Goal: Task Accomplishment & Management: Use online tool/utility

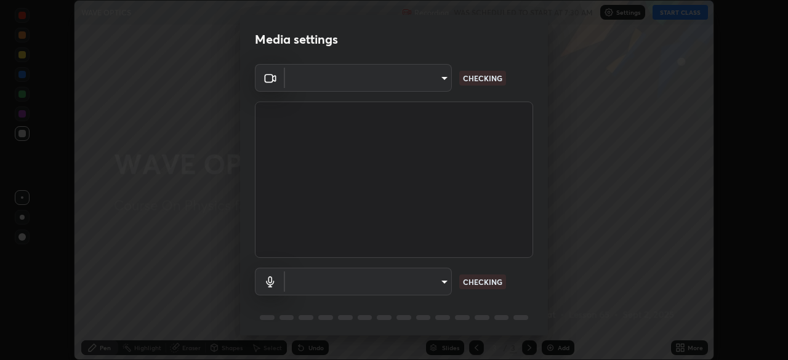
scroll to position [44, 0]
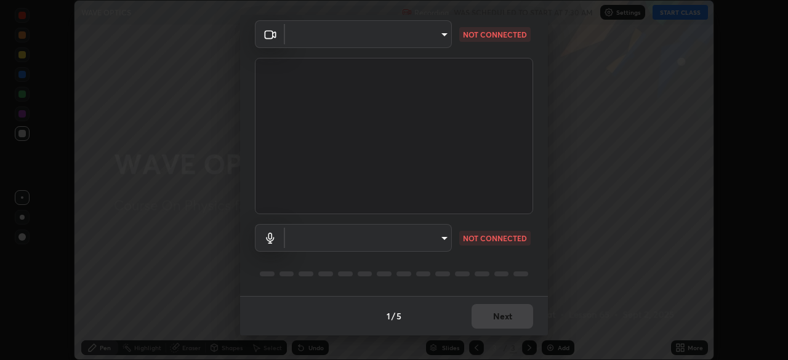
type input "80561a082d3f99f053040d1f6f9e463dddcb706712ae3923506b300433a280d2"
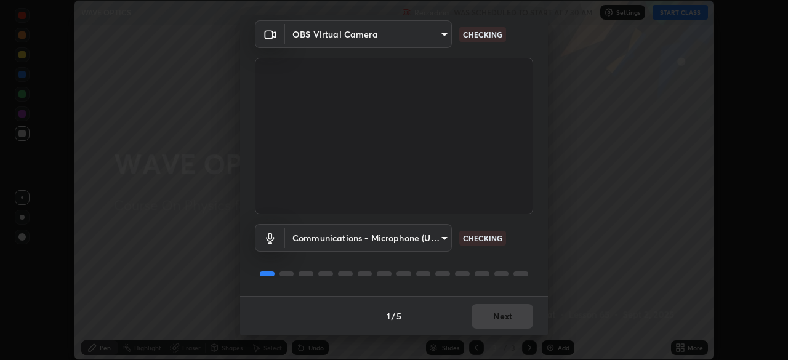
click at [401, 234] on body "Erase all WAVE OPTICS Recording WAS SCHEDULED TO START AT 7:30 AM Settings STAR…" at bounding box center [394, 180] width 788 height 360
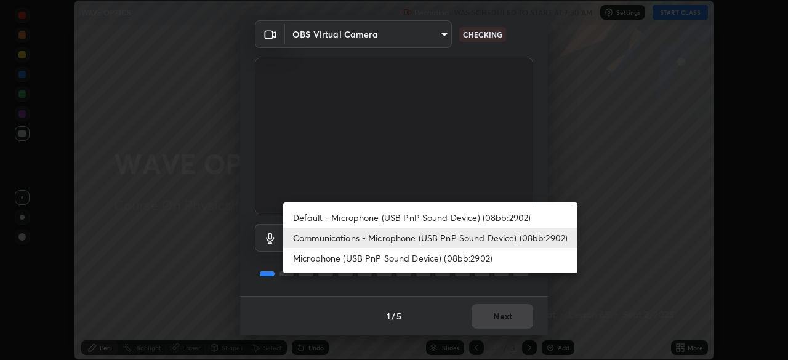
click at [397, 259] on li "Microphone (USB PnP Sound Device) (08bb:2902)" at bounding box center [430, 258] width 294 height 20
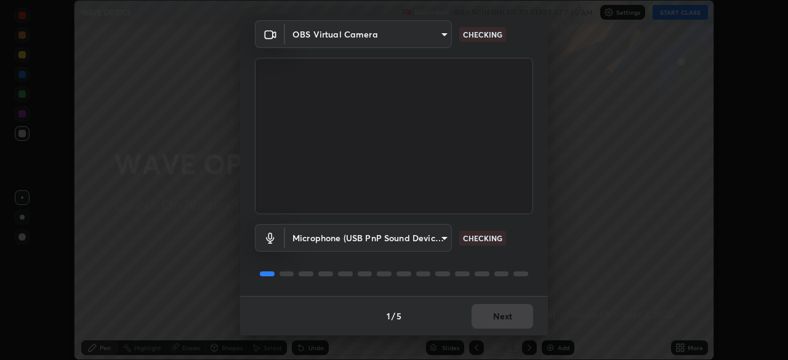
click at [396, 239] on body "Erase all WAVE OPTICS Recording WAS SCHEDULED TO START AT 7:30 AM Settings STAR…" at bounding box center [394, 180] width 788 height 360
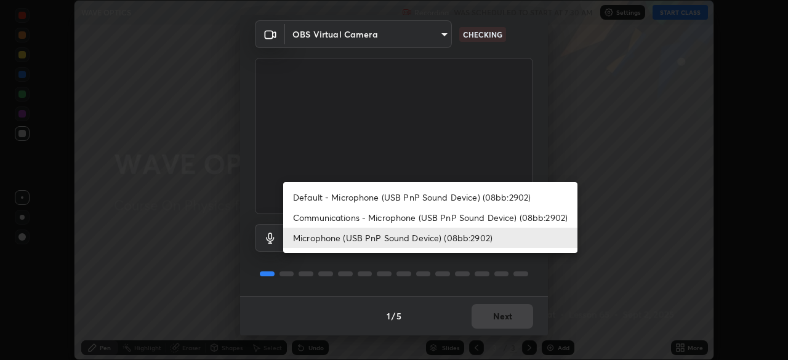
click at [400, 219] on li "Communications - Microphone (USB PnP Sound Device) (08bb:2902)" at bounding box center [430, 217] width 294 height 20
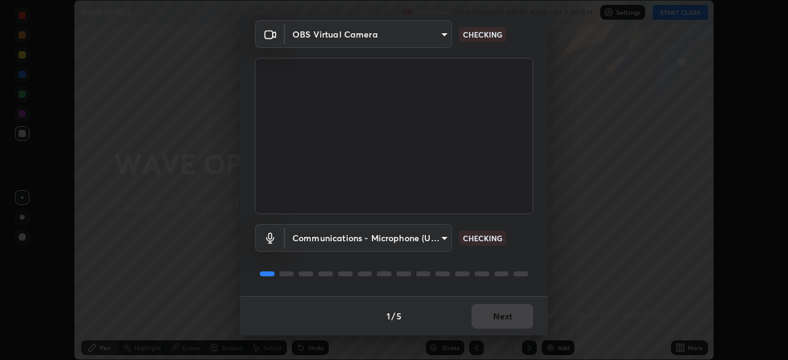
type input "communications"
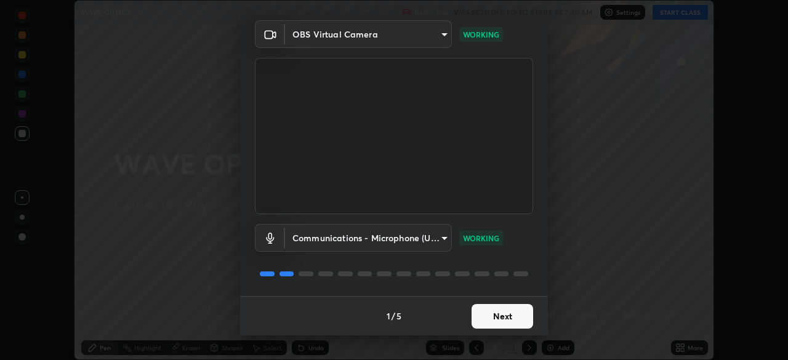
click at [501, 313] on button "Next" at bounding box center [503, 316] width 62 height 25
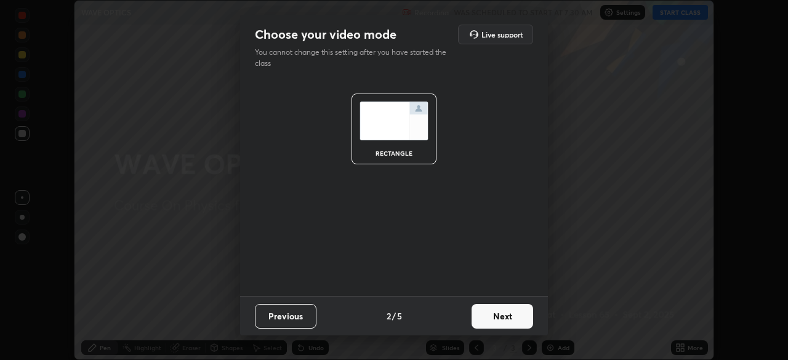
scroll to position [0, 0]
click at [499, 311] on button "Next" at bounding box center [503, 316] width 62 height 25
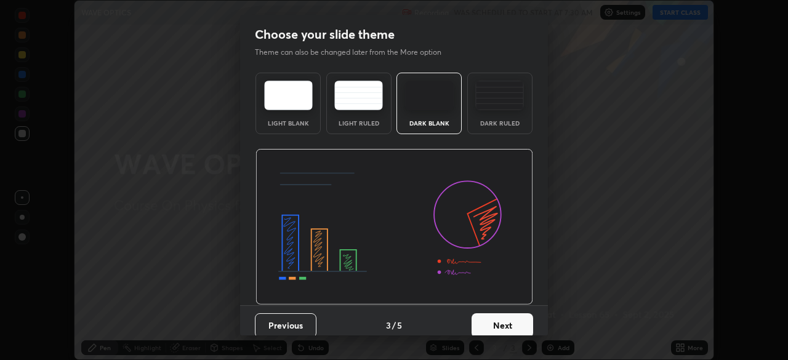
click at [512, 315] on button "Next" at bounding box center [503, 325] width 62 height 25
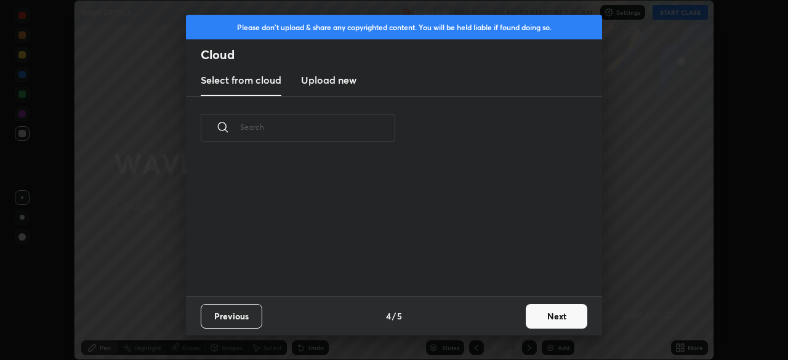
click at [538, 315] on button "Next" at bounding box center [557, 316] width 62 height 25
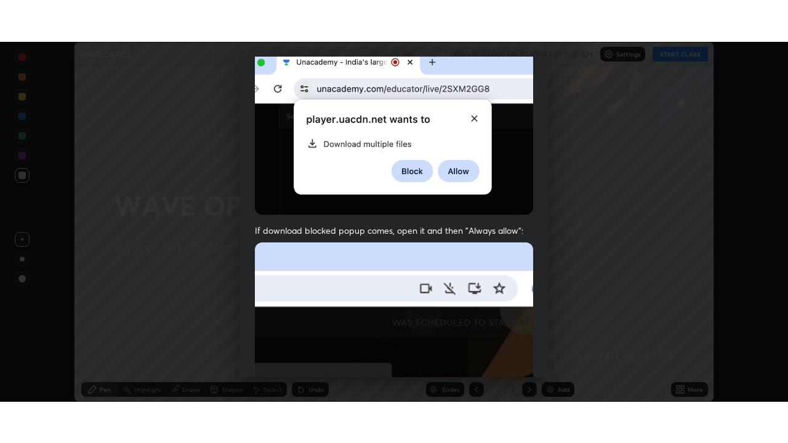
scroll to position [295, 0]
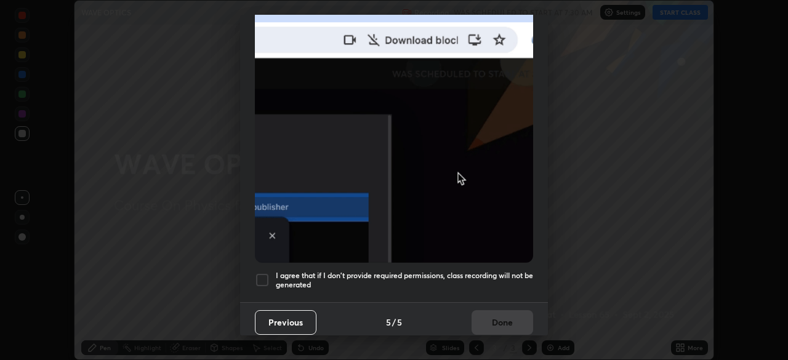
click at [416, 271] on h5 "I agree that if I don't provide required permissions, class recording will not …" at bounding box center [404, 280] width 257 height 19
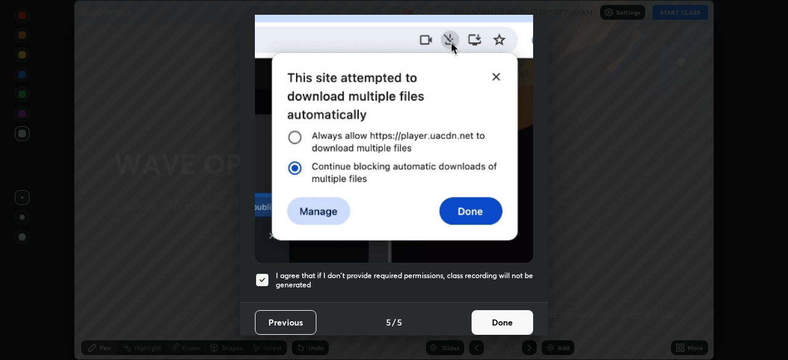
click at [502, 310] on button "Done" at bounding box center [503, 322] width 62 height 25
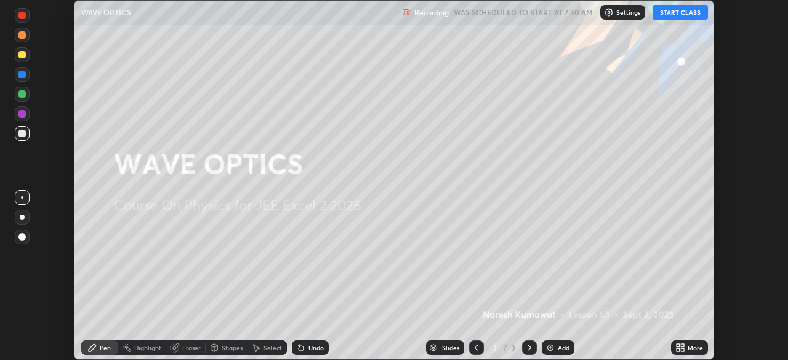
click at [558, 347] on div "Add" at bounding box center [564, 348] width 12 height 6
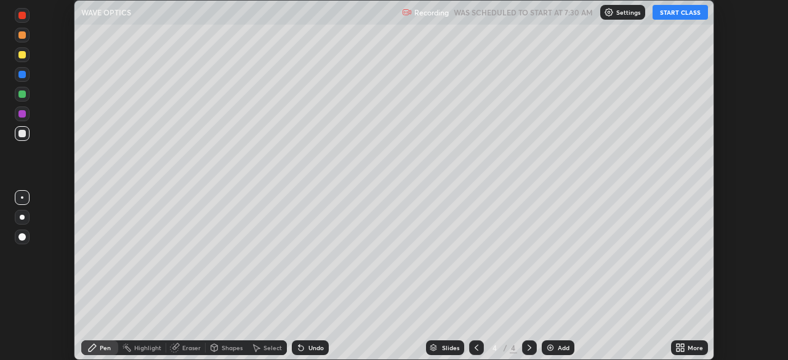
click at [669, 12] on button "START CLASS" at bounding box center [680, 12] width 55 height 15
click at [691, 352] on div "More" at bounding box center [689, 347] width 37 height 15
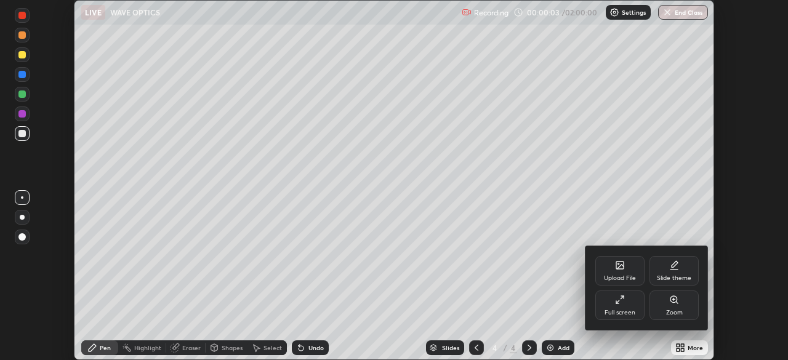
click at [620, 313] on div "Full screen" at bounding box center [620, 313] width 31 height 6
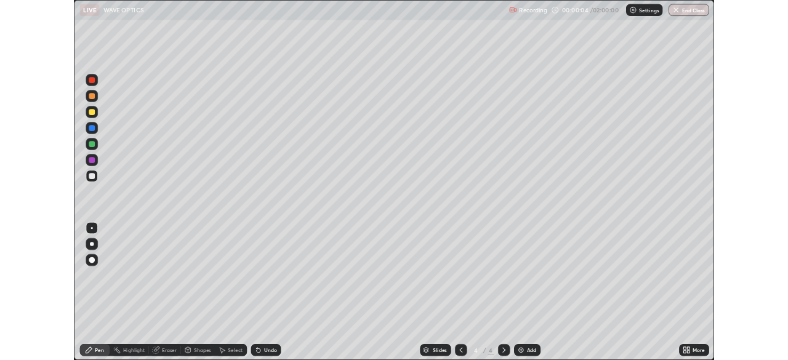
scroll to position [443, 788]
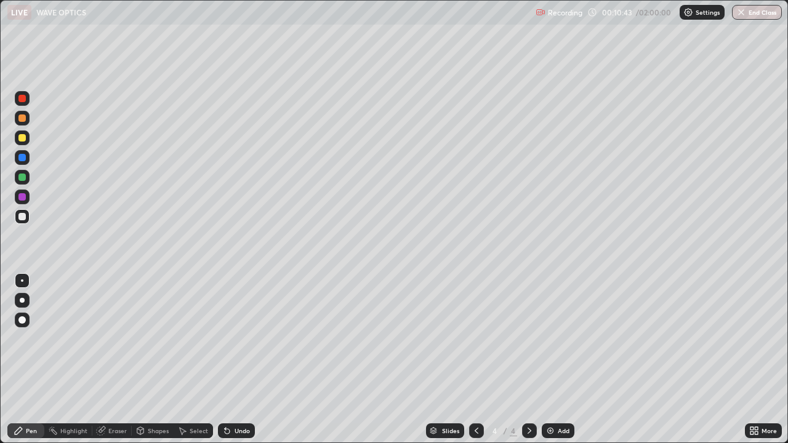
click at [234, 360] on div "Undo" at bounding box center [236, 431] width 37 height 15
click at [113, 360] on div "Eraser" at bounding box center [117, 431] width 18 height 6
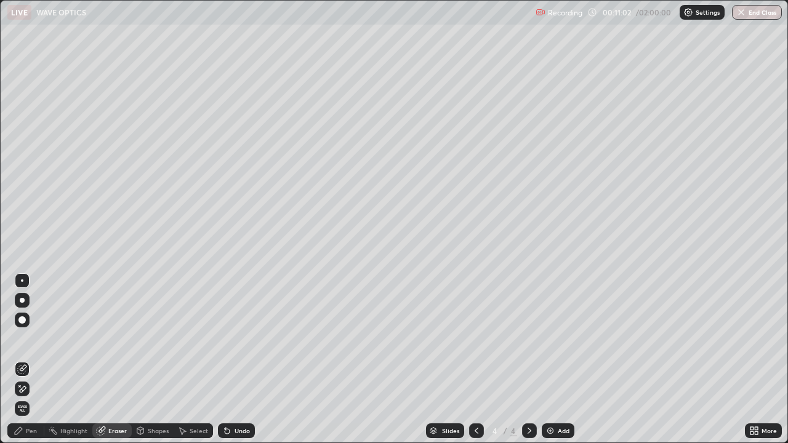
click at [23, 360] on icon at bounding box center [22, 389] width 10 height 10
click at [29, 360] on div "Pen" at bounding box center [31, 431] width 11 height 6
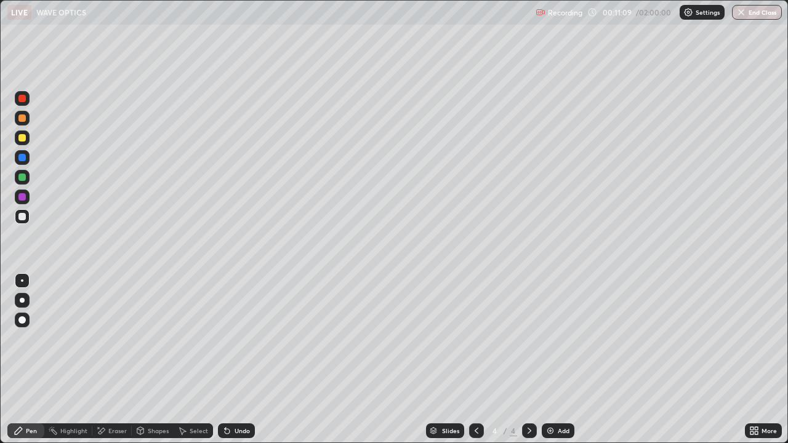
click at [29, 360] on div "Pen" at bounding box center [31, 431] width 11 height 6
click at [228, 360] on icon at bounding box center [227, 431] width 10 height 10
click at [230, 360] on icon at bounding box center [227, 431] width 10 height 10
click at [230, 360] on div "Undo" at bounding box center [236, 431] width 37 height 15
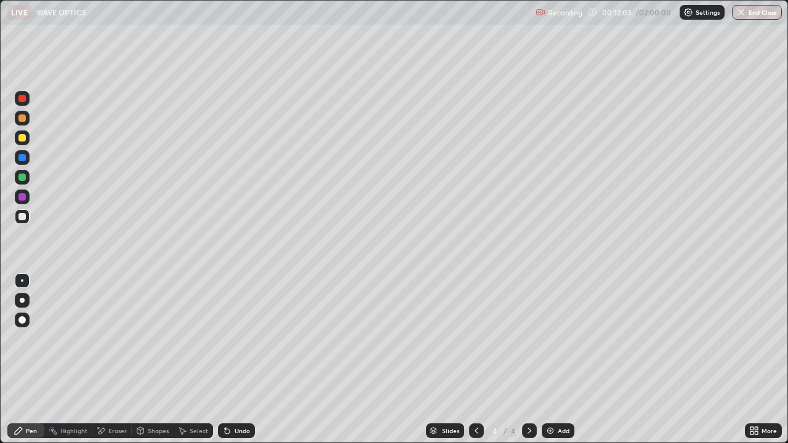
click at [230, 360] on div "Undo" at bounding box center [236, 431] width 37 height 15
click at [225, 360] on icon at bounding box center [225, 428] width 1 height 1
click at [228, 360] on div "Undo" at bounding box center [236, 431] width 37 height 15
click at [230, 360] on div "Undo" at bounding box center [236, 431] width 37 height 15
click at [565, 360] on div "Add" at bounding box center [564, 431] width 12 height 6
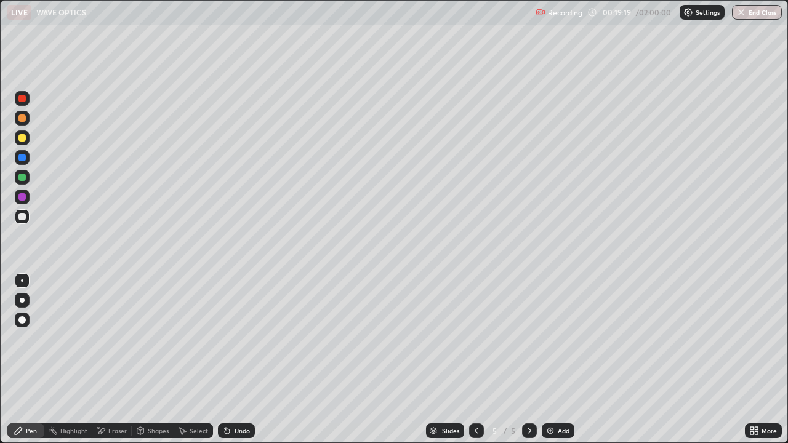
click at [235, 360] on div "Undo" at bounding box center [242, 431] width 15 height 6
click at [226, 360] on div "Undo" at bounding box center [236, 431] width 37 height 15
click at [113, 360] on div "Eraser" at bounding box center [117, 431] width 18 height 6
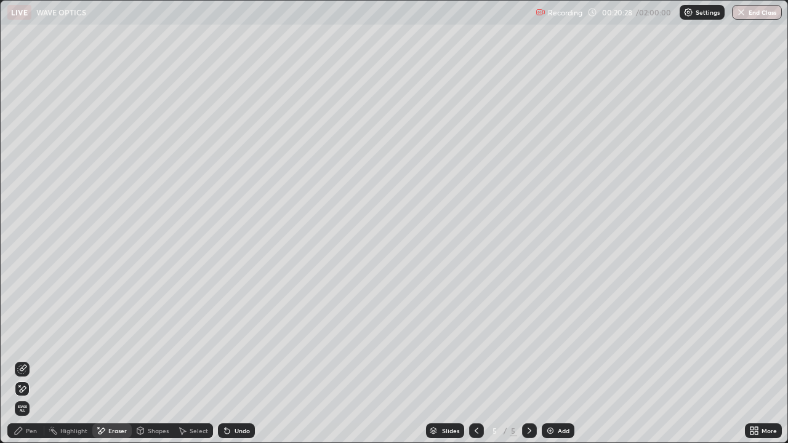
click at [30, 360] on div "Pen" at bounding box center [25, 431] width 37 height 15
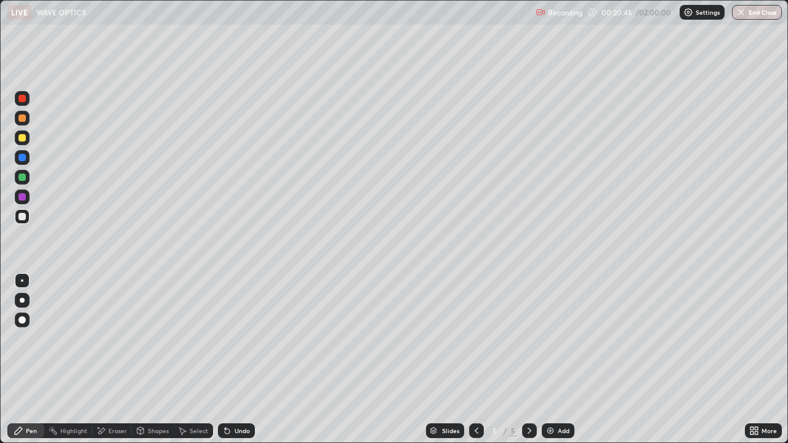
click at [236, 360] on div "Undo" at bounding box center [242, 431] width 15 height 6
click at [556, 360] on div "Add" at bounding box center [558, 431] width 33 height 15
click at [235, 360] on div "Undo" at bounding box center [236, 431] width 37 height 15
click at [294, 24] on div "LIVE WAVE OPTICS" at bounding box center [268, 12] width 523 height 25
click at [475, 360] on icon at bounding box center [477, 431] width 10 height 10
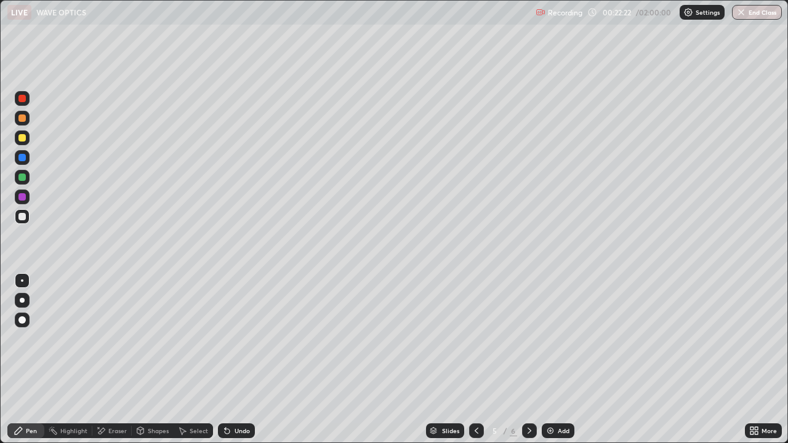
click at [477, 360] on icon at bounding box center [477, 431] width 10 height 10
click at [528, 360] on icon at bounding box center [530, 431] width 10 height 10
click at [526, 360] on icon at bounding box center [530, 431] width 10 height 10
click at [475, 360] on icon at bounding box center [477, 431] width 10 height 10
click at [530, 360] on icon at bounding box center [530, 431] width 10 height 10
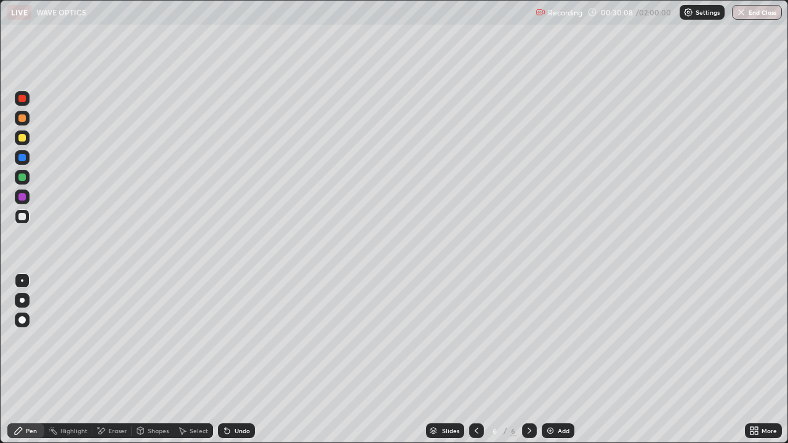
click at [562, 360] on div "Add" at bounding box center [564, 431] width 12 height 6
click at [234, 360] on div "Undo" at bounding box center [236, 431] width 37 height 15
click at [235, 360] on div "Undo" at bounding box center [242, 431] width 15 height 6
click at [244, 360] on div "Undo" at bounding box center [242, 431] width 15 height 6
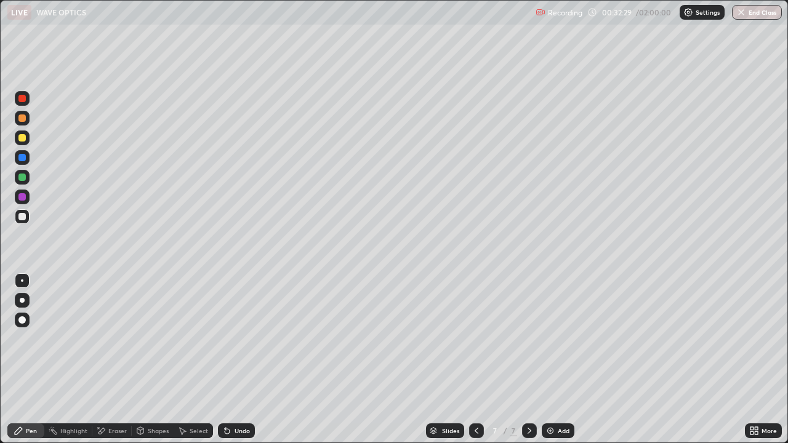
click at [249, 360] on div "Undo" at bounding box center [236, 431] width 37 height 15
click at [253, 360] on div "Undo" at bounding box center [236, 431] width 37 height 15
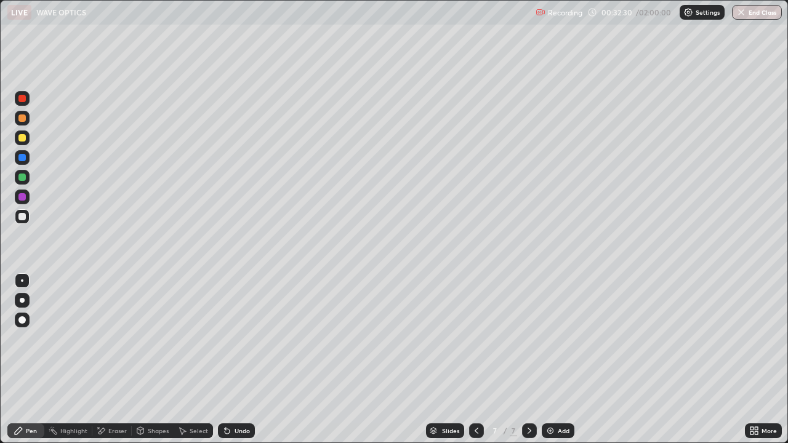
click at [250, 360] on div "Undo" at bounding box center [236, 431] width 37 height 15
click at [110, 360] on div "Eraser" at bounding box center [117, 431] width 18 height 6
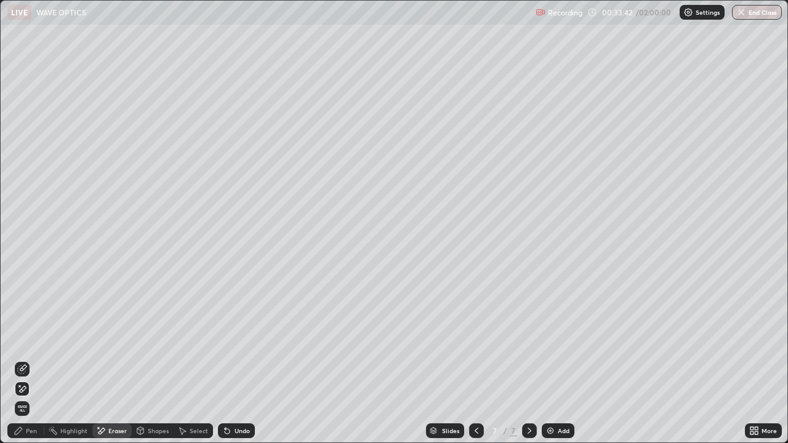
click at [235, 360] on div "Undo" at bounding box center [242, 431] width 15 height 6
click at [236, 360] on div "Undo" at bounding box center [236, 431] width 37 height 15
click at [34, 360] on div "Pen" at bounding box center [31, 431] width 11 height 6
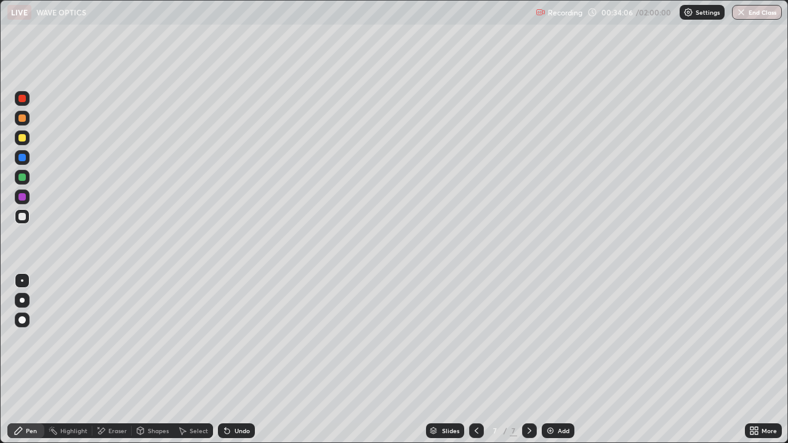
click at [243, 360] on div "Undo" at bounding box center [242, 431] width 15 height 6
click at [235, 360] on div "Undo" at bounding box center [236, 431] width 37 height 15
click at [238, 360] on div "Undo" at bounding box center [242, 431] width 15 height 6
click at [558, 360] on div "Add" at bounding box center [564, 431] width 12 height 6
click at [477, 360] on icon at bounding box center [477, 431] width 10 height 10
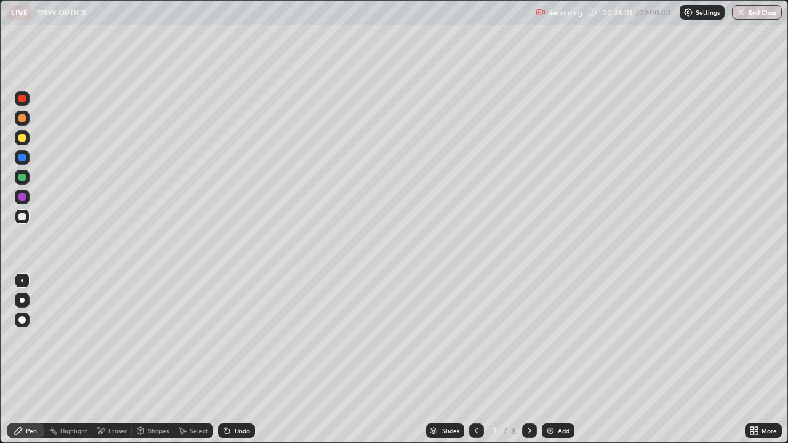
click at [230, 360] on div "Undo" at bounding box center [236, 431] width 37 height 15
click at [526, 360] on icon at bounding box center [530, 431] width 10 height 10
click at [476, 360] on icon at bounding box center [477, 431] width 10 height 10
click at [236, 360] on div "Undo" at bounding box center [242, 431] width 15 height 6
click at [240, 360] on div "Undo" at bounding box center [236, 431] width 37 height 15
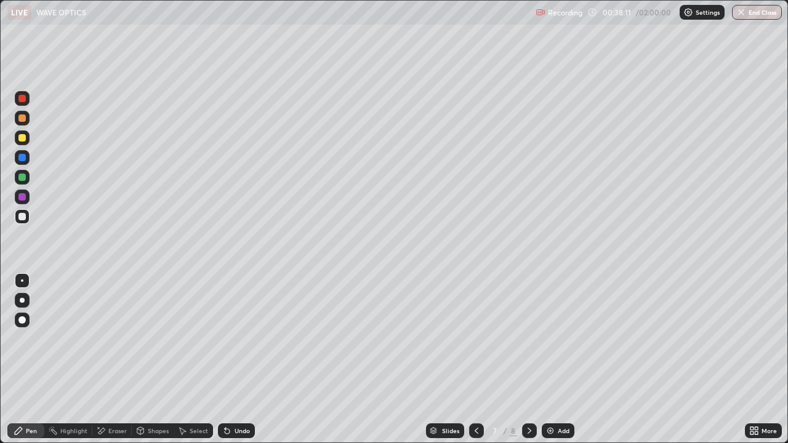
click at [235, 360] on div "Undo" at bounding box center [236, 431] width 37 height 15
click at [240, 360] on div "Undo" at bounding box center [242, 431] width 15 height 6
click at [236, 360] on div "Undo" at bounding box center [242, 431] width 15 height 6
click at [241, 360] on div "Undo" at bounding box center [242, 431] width 15 height 6
click at [529, 360] on icon at bounding box center [530, 431] width 10 height 10
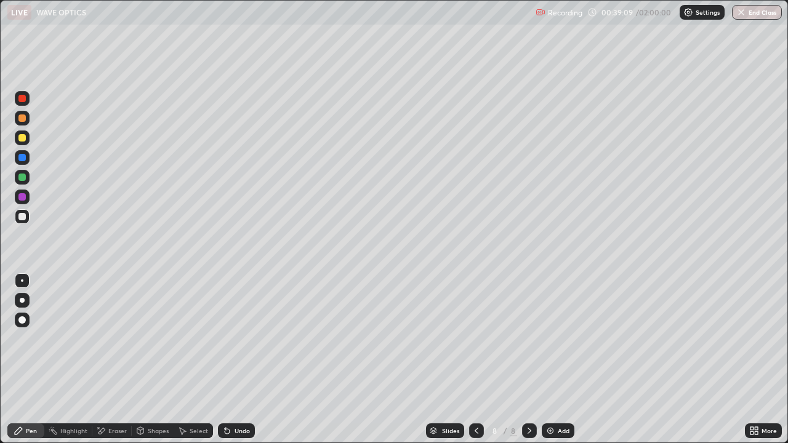
click at [119, 360] on div "Eraser" at bounding box center [111, 431] width 39 height 15
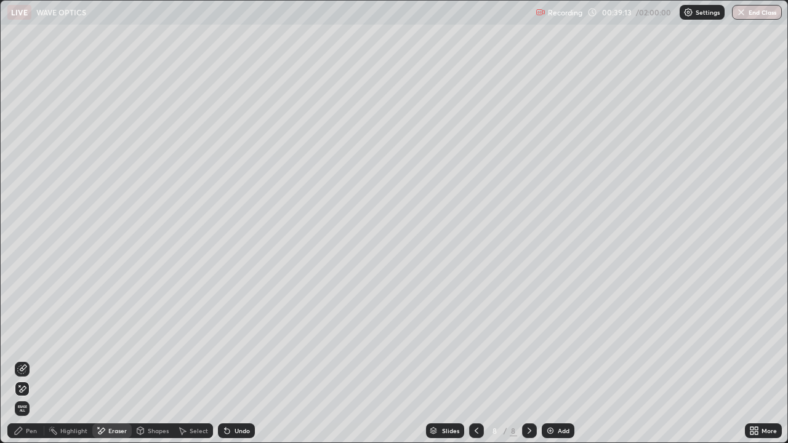
click at [31, 360] on div "Pen" at bounding box center [31, 431] width 11 height 6
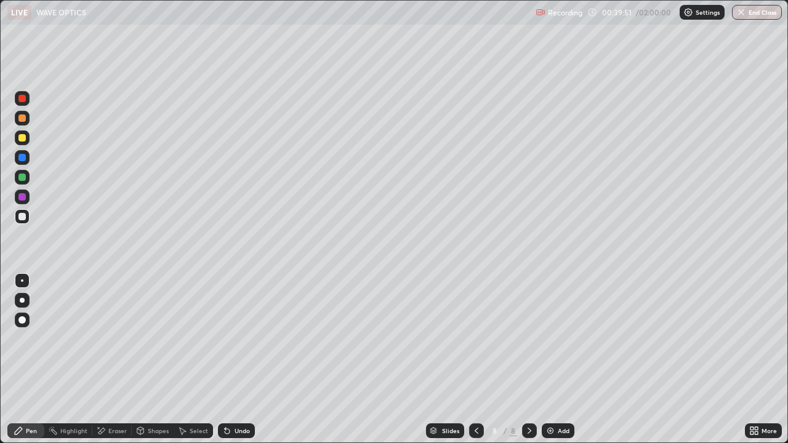
click at [243, 360] on div "Undo" at bounding box center [242, 431] width 15 height 6
click at [238, 360] on div "Undo" at bounding box center [242, 431] width 15 height 6
click at [241, 360] on div "Undo" at bounding box center [242, 431] width 15 height 6
click at [241, 360] on div "Undo" at bounding box center [236, 431] width 37 height 15
click at [238, 360] on div "Undo" at bounding box center [236, 431] width 37 height 15
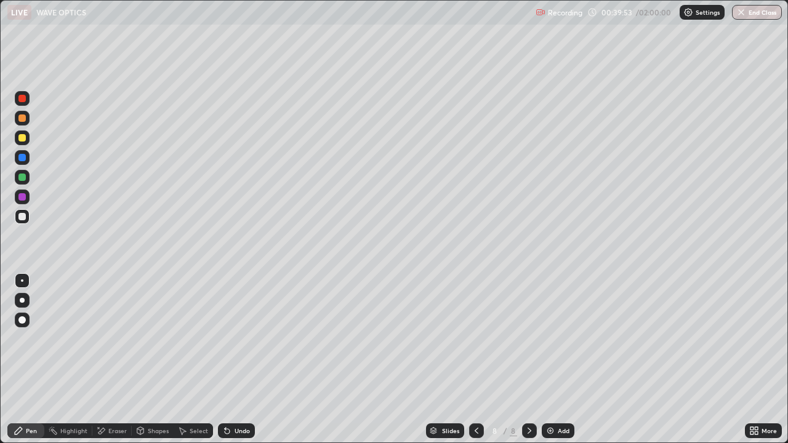
click at [238, 360] on div "Undo" at bounding box center [236, 431] width 37 height 15
click at [237, 360] on div "Undo" at bounding box center [236, 431] width 37 height 15
click at [235, 360] on div "Undo" at bounding box center [242, 431] width 15 height 6
click at [119, 360] on div "Eraser" at bounding box center [117, 431] width 18 height 6
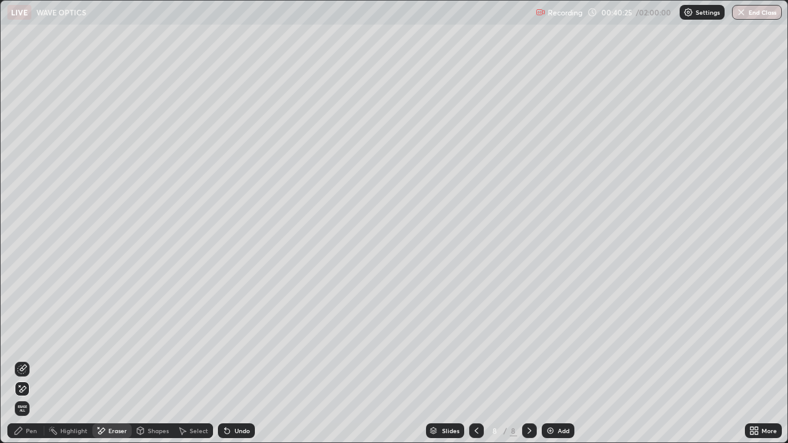
click at [26, 360] on div "Pen" at bounding box center [31, 431] width 11 height 6
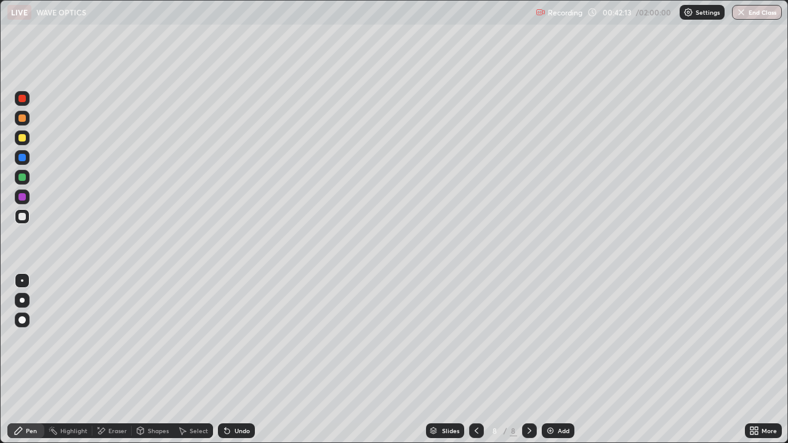
click at [475, 360] on icon at bounding box center [477, 431] width 10 height 10
click at [528, 360] on icon at bounding box center [530, 431] width 10 height 10
click at [0, 360] on div "Pen Highlight Eraser Shapes Select Undo Slides 8 / 8 Add More" at bounding box center [394, 431] width 788 height 25
click at [565, 360] on div "Add" at bounding box center [564, 431] width 12 height 6
click at [232, 360] on div "Undo" at bounding box center [236, 431] width 37 height 15
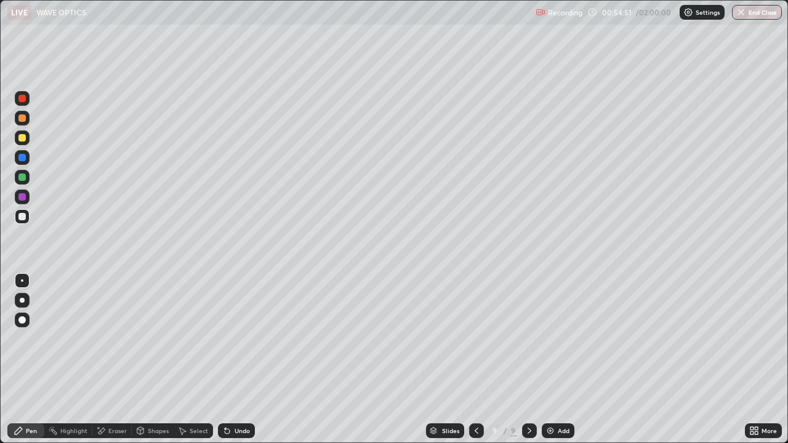
click at [232, 360] on div "Undo" at bounding box center [236, 431] width 37 height 15
click at [233, 360] on div "Undo" at bounding box center [236, 431] width 37 height 15
click at [227, 360] on icon at bounding box center [227, 431] width 10 height 10
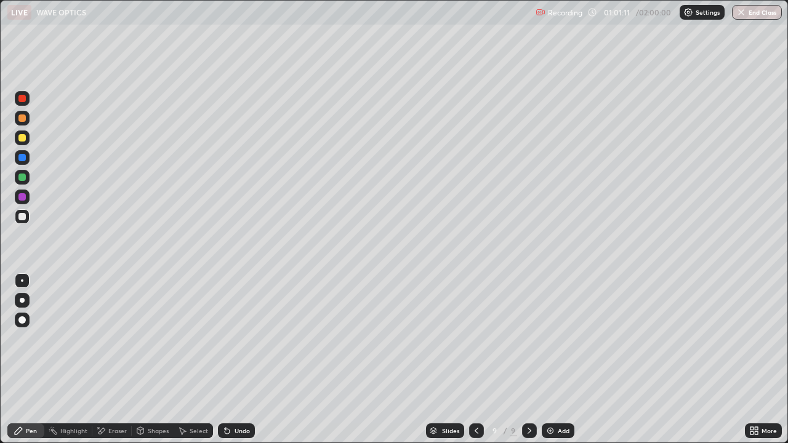
click at [237, 360] on div "Undo" at bounding box center [242, 431] width 15 height 6
click at [240, 360] on div "Undo" at bounding box center [236, 431] width 37 height 15
click at [241, 360] on div "Undo" at bounding box center [242, 431] width 15 height 6
click at [235, 360] on div "Undo" at bounding box center [242, 431] width 15 height 6
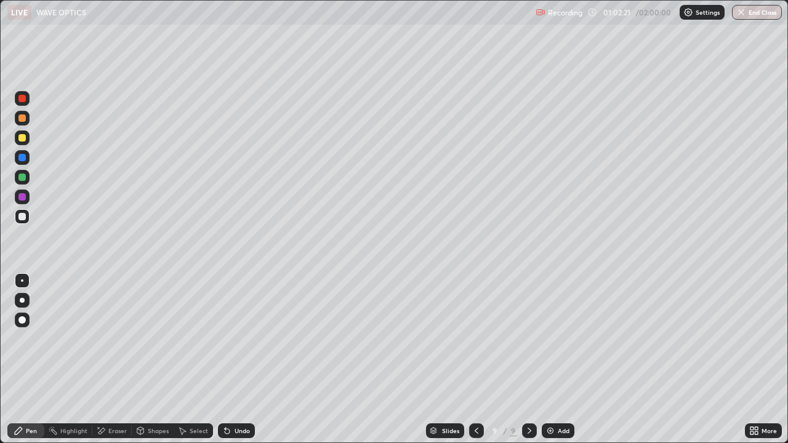
click at [248, 360] on div "Undo" at bounding box center [236, 431] width 37 height 15
click at [558, 360] on div "Add" at bounding box center [564, 431] width 12 height 6
click at [116, 360] on div "Eraser" at bounding box center [111, 431] width 39 height 15
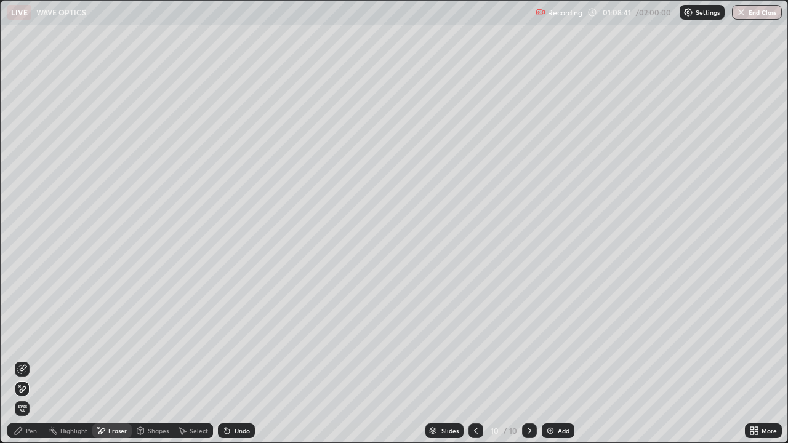
click at [27, 360] on div "Pen" at bounding box center [31, 431] width 11 height 6
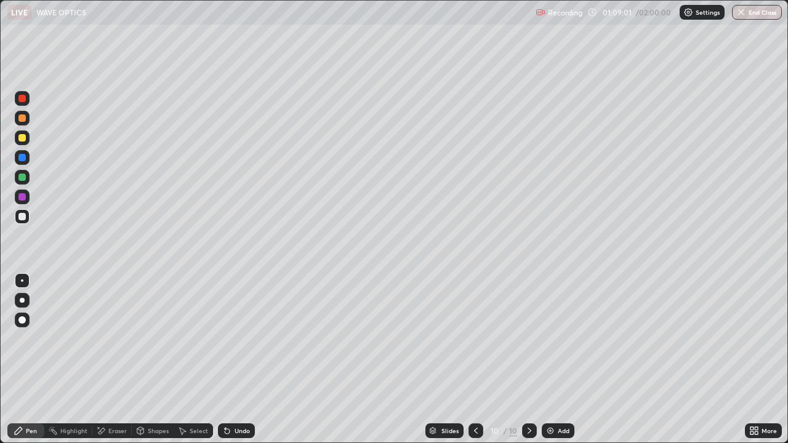
click at [235, 360] on div "Undo" at bounding box center [242, 431] width 15 height 6
click at [230, 360] on icon at bounding box center [227, 431] width 10 height 10
click at [240, 360] on div "Undo" at bounding box center [242, 431] width 15 height 6
click at [237, 360] on div "Undo" at bounding box center [236, 431] width 37 height 15
click at [238, 360] on div "Undo" at bounding box center [242, 431] width 15 height 6
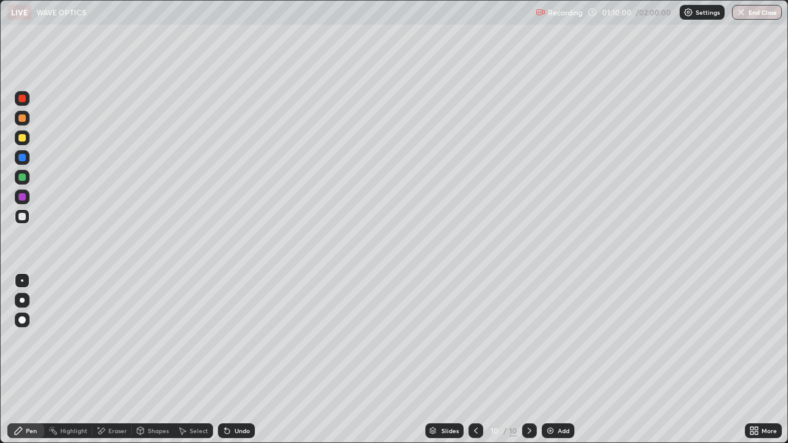
click at [231, 360] on div "Undo" at bounding box center [236, 431] width 37 height 15
click at [240, 360] on div "Undo" at bounding box center [242, 431] width 15 height 6
click at [236, 360] on div "Undo" at bounding box center [242, 431] width 15 height 6
click at [240, 360] on div "Undo" at bounding box center [242, 431] width 15 height 6
click at [765, 360] on div "More" at bounding box center [769, 431] width 15 height 6
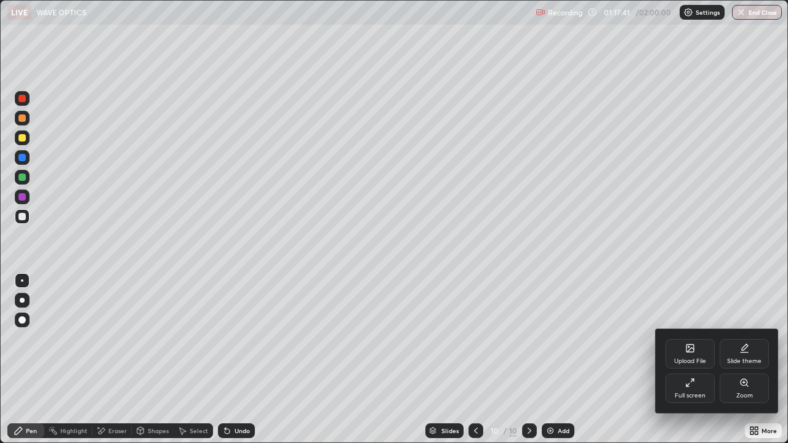
click at [701, 360] on div "Full screen" at bounding box center [690, 389] width 49 height 30
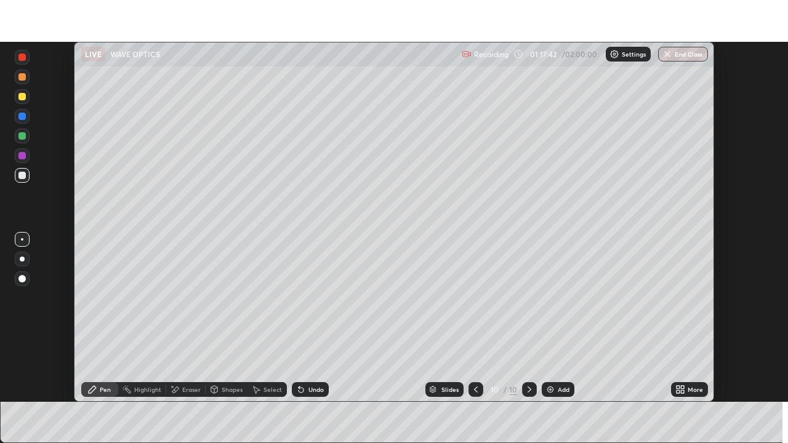
scroll to position [61212, 60784]
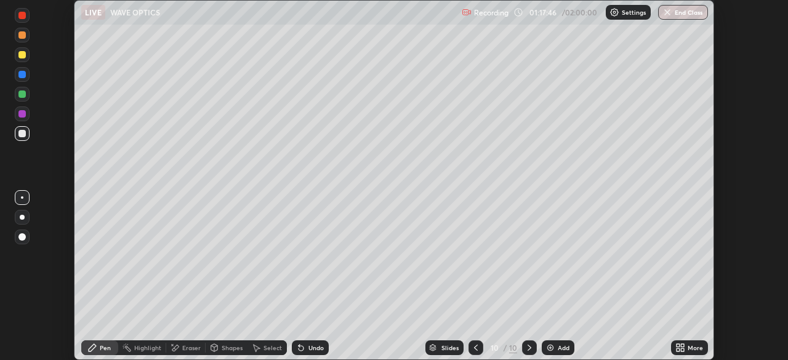
click at [693, 341] on div "More" at bounding box center [689, 347] width 37 height 15
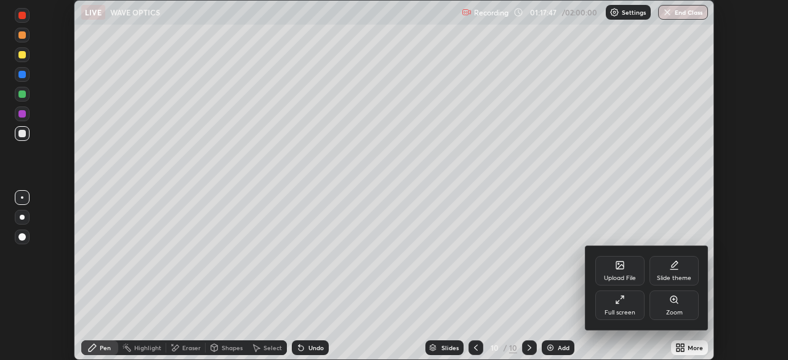
click at [626, 310] on div "Full screen" at bounding box center [620, 313] width 31 height 6
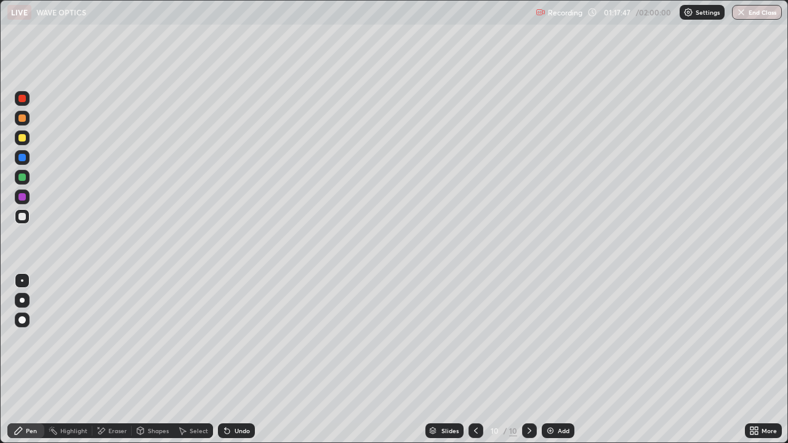
scroll to position [443, 788]
click at [558, 360] on div "Add" at bounding box center [564, 431] width 12 height 6
click at [236, 360] on div "Undo" at bounding box center [236, 431] width 37 height 15
click at [235, 360] on div "Undo" at bounding box center [236, 431] width 37 height 15
click at [309, 16] on div "LIVE WAVE OPTICS" at bounding box center [268, 12] width 523 height 25
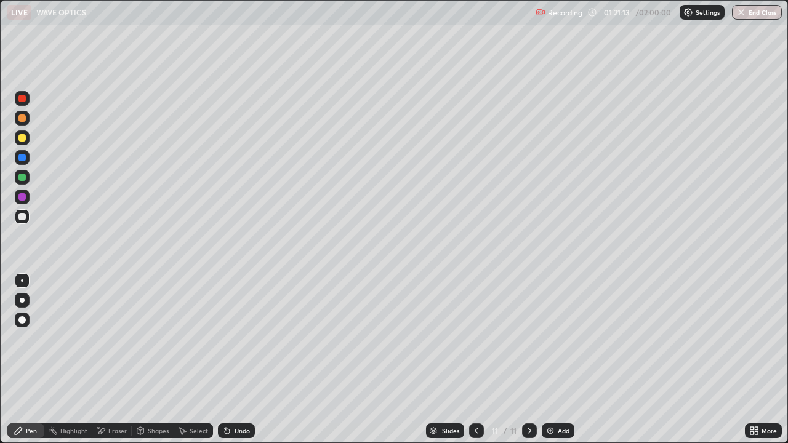
click at [119, 360] on div "Eraser" at bounding box center [117, 431] width 18 height 6
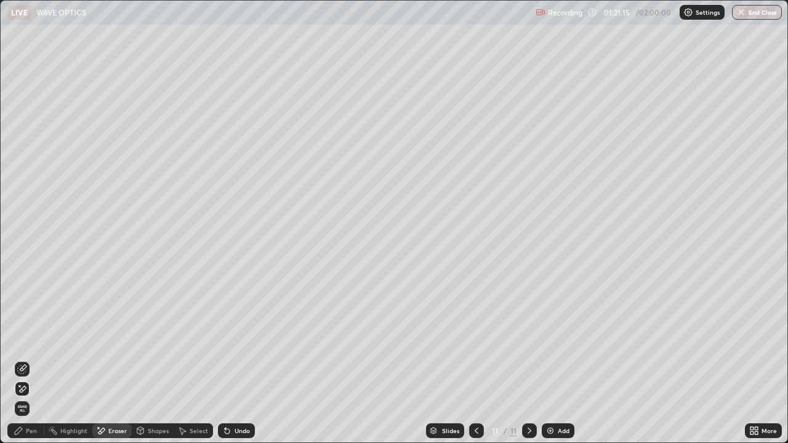
click at [34, 360] on div "Pen" at bounding box center [31, 431] width 11 height 6
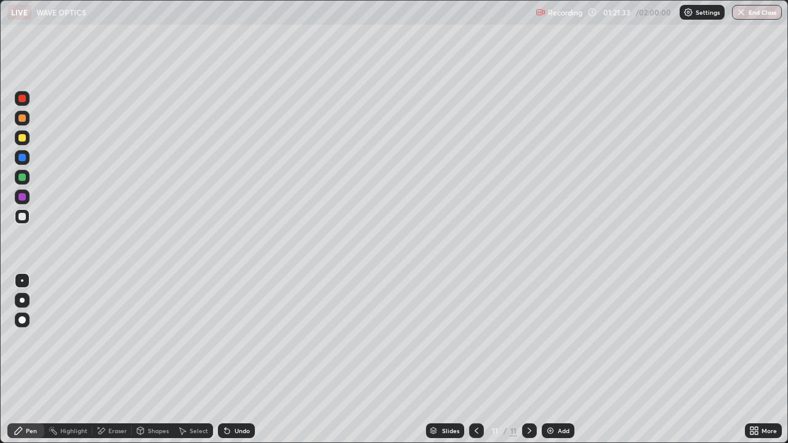
click at [229, 360] on div "Undo" at bounding box center [236, 431] width 37 height 15
click at [237, 360] on div "Undo" at bounding box center [242, 431] width 15 height 6
click at [225, 360] on icon at bounding box center [225, 428] width 1 height 1
click at [225, 360] on icon at bounding box center [227, 431] width 5 height 5
click at [225, 360] on icon at bounding box center [225, 428] width 1 height 1
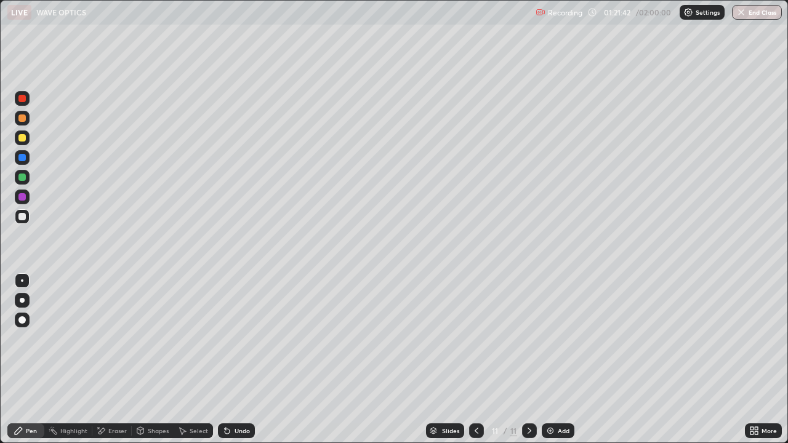
click at [231, 360] on div "Undo" at bounding box center [236, 431] width 37 height 15
click at [244, 360] on div "Undo" at bounding box center [242, 431] width 15 height 6
click at [236, 360] on div "Undo" at bounding box center [236, 431] width 37 height 15
click at [235, 360] on div "Undo" at bounding box center [236, 431] width 37 height 15
click at [235, 360] on div "Undo" at bounding box center [242, 431] width 15 height 6
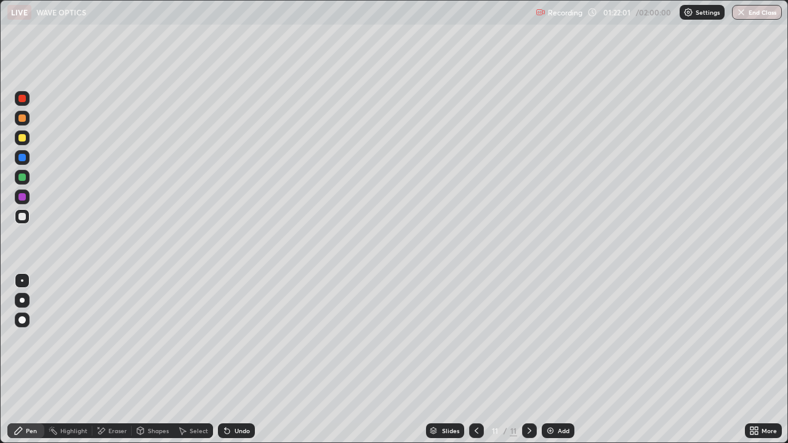
click at [238, 360] on div "Undo" at bounding box center [242, 431] width 15 height 6
click at [239, 360] on div "Undo" at bounding box center [236, 431] width 37 height 15
click at [239, 360] on div "Undo" at bounding box center [242, 431] width 15 height 6
click at [225, 360] on icon at bounding box center [227, 431] width 10 height 10
click at [230, 360] on div "Undo" at bounding box center [236, 431] width 37 height 15
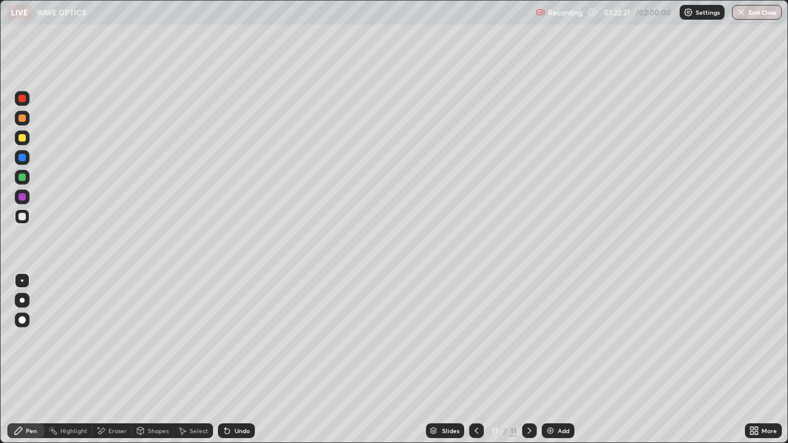
click at [227, 360] on div "Undo" at bounding box center [236, 431] width 37 height 15
click at [225, 360] on div "Undo" at bounding box center [236, 431] width 37 height 15
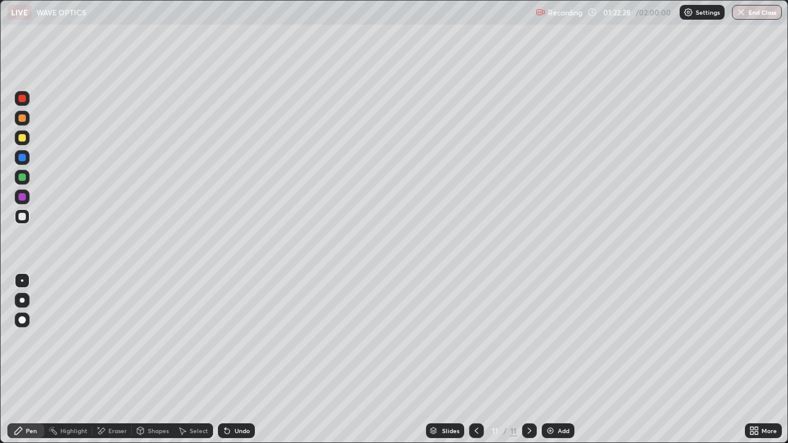
click at [225, 360] on div "Undo" at bounding box center [236, 431] width 37 height 15
click at [225, 360] on div "Undo" at bounding box center [234, 431] width 42 height 25
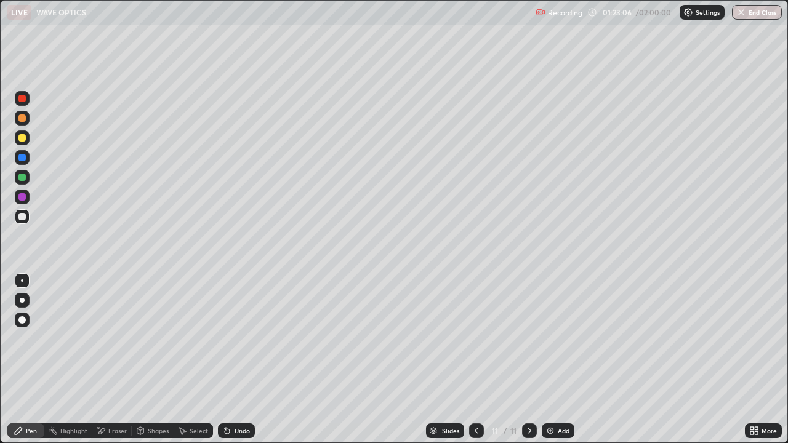
click at [113, 360] on div "Eraser" at bounding box center [117, 431] width 18 height 6
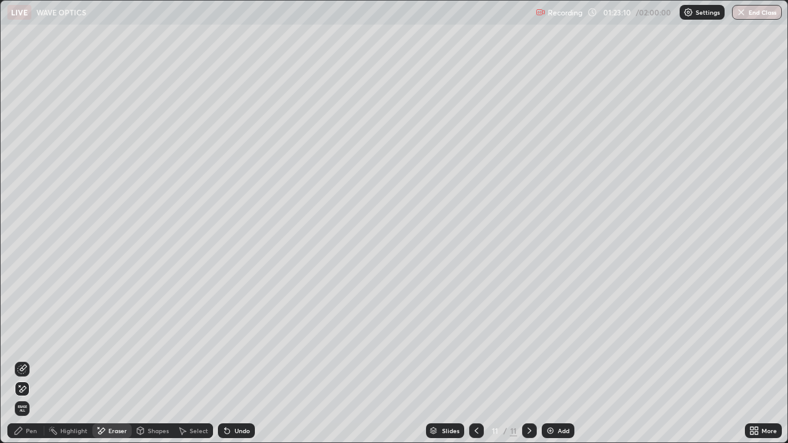
click at [33, 360] on div "Pen" at bounding box center [25, 431] width 37 height 15
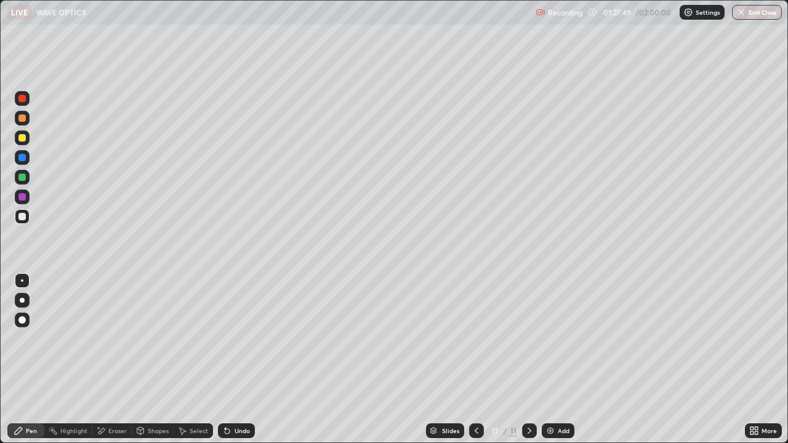
click at [558, 360] on div "Add" at bounding box center [558, 431] width 33 height 15
click at [231, 360] on div "Undo" at bounding box center [236, 431] width 37 height 15
click at [238, 360] on div "Undo" at bounding box center [242, 431] width 15 height 6
click at [249, 360] on div "Undo" at bounding box center [236, 431] width 37 height 15
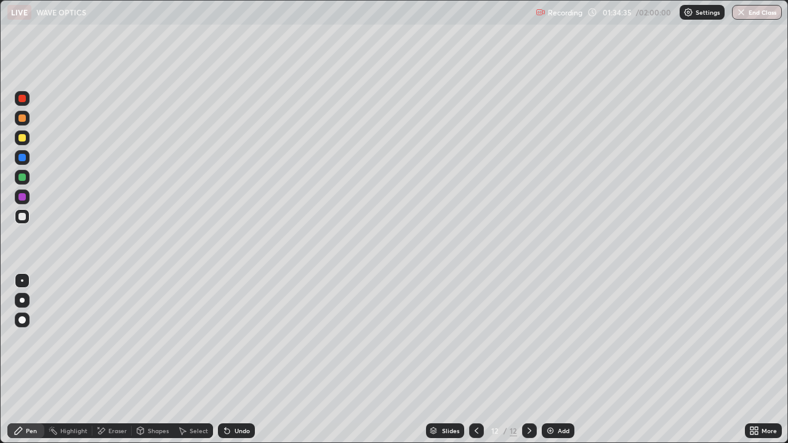
click at [558, 360] on div "Add" at bounding box center [564, 431] width 12 height 6
click at [241, 360] on div "Undo" at bounding box center [236, 431] width 37 height 15
click at [231, 360] on div "Undo" at bounding box center [236, 431] width 37 height 15
click at [225, 360] on icon at bounding box center [227, 431] width 5 height 5
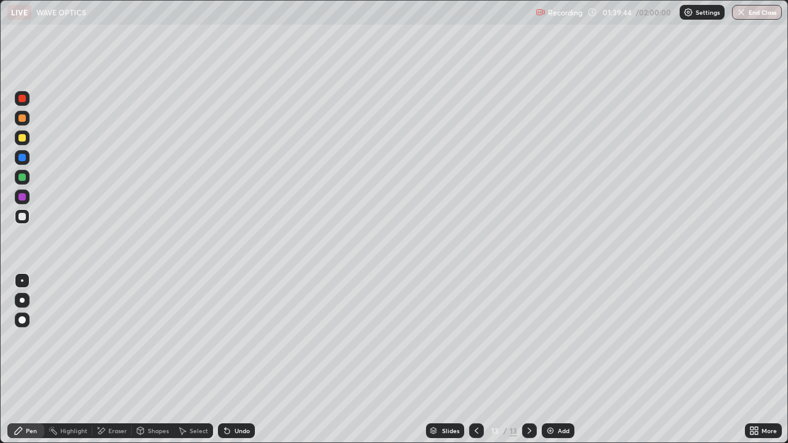
click at [235, 360] on div "Undo" at bounding box center [242, 431] width 15 height 6
click at [567, 360] on div "Add" at bounding box center [564, 431] width 12 height 6
click at [240, 360] on div "Undo" at bounding box center [242, 431] width 15 height 6
click at [243, 360] on div "Undo" at bounding box center [242, 431] width 15 height 6
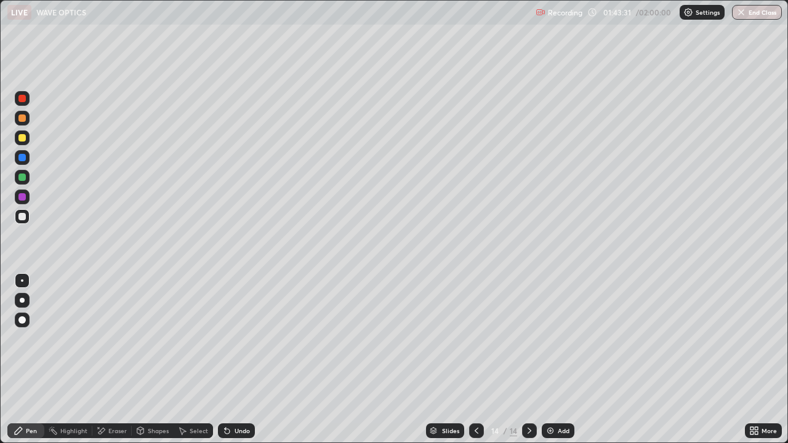
click at [475, 360] on icon at bounding box center [477, 431] width 10 height 10
click at [528, 360] on icon at bounding box center [530, 431] width 10 height 10
click at [475, 360] on icon at bounding box center [477, 431] width 10 height 10
click at [528, 360] on icon at bounding box center [530, 431] width 10 height 10
click at [758, 15] on button "End Class" at bounding box center [757, 12] width 50 height 15
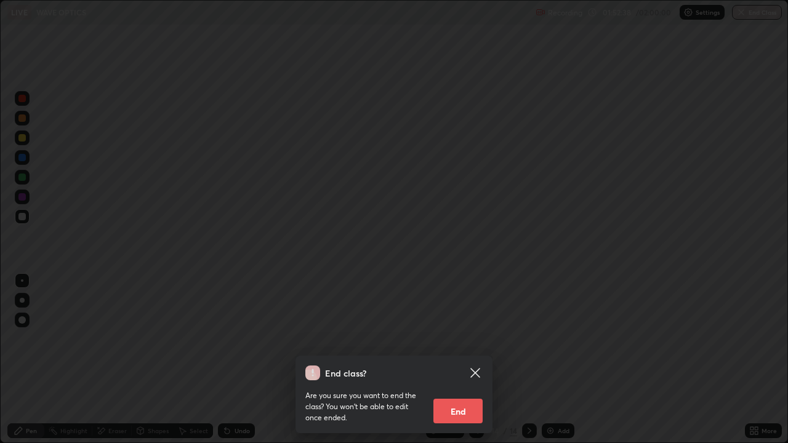
click at [473, 360] on button "End" at bounding box center [457, 411] width 49 height 25
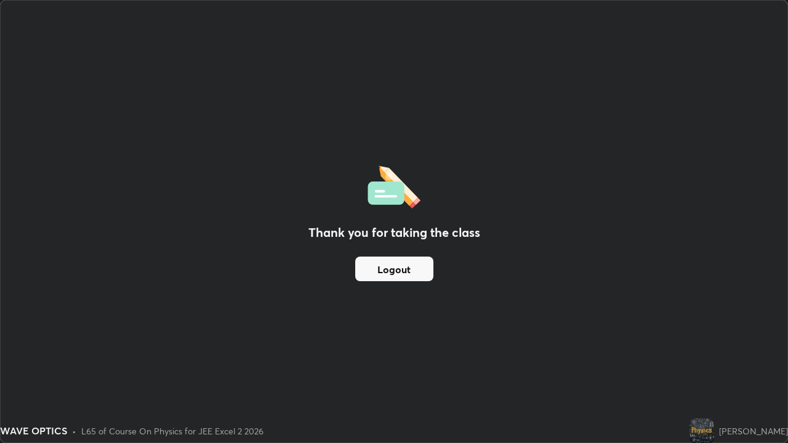
click at [432, 273] on button "Logout" at bounding box center [394, 269] width 78 height 25
